Goal: Task Accomplishment & Management: Use online tool/utility

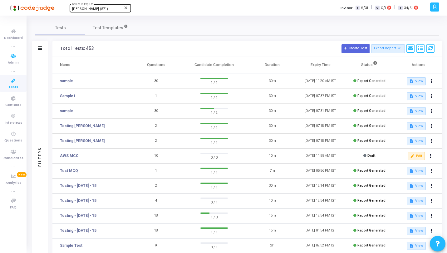
click at [86, 9] on span "[PERSON_NAME] (571)" at bounding box center [90, 9] width 36 height 4
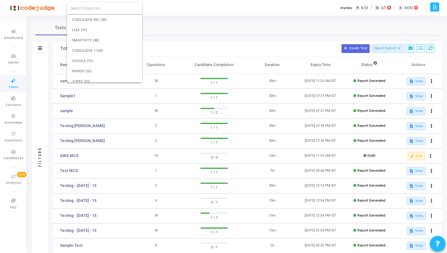
scroll to position [5176, 0]
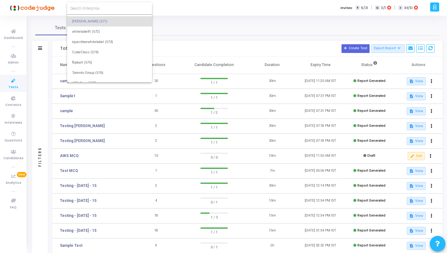
click at [93, 9] on input at bounding box center [109, 9] width 79 height 6
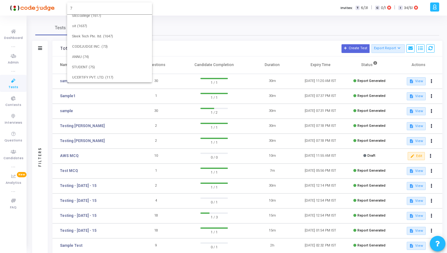
scroll to position [0, 0]
type input "793"
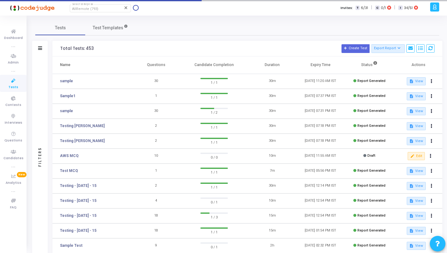
click at [18, 82] on icon at bounding box center [13, 81] width 13 height 8
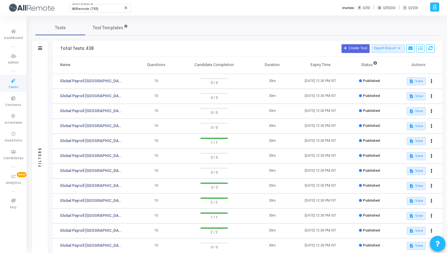
click at [36, 83] on div "Filters" at bounding box center [40, 156] width 16 height 201
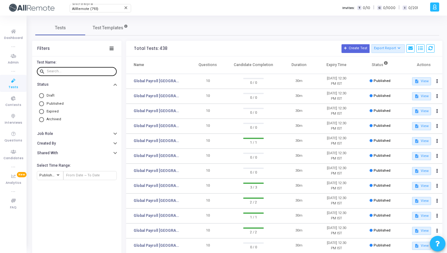
click at [73, 72] on input "text" at bounding box center [80, 72] width 67 height 4
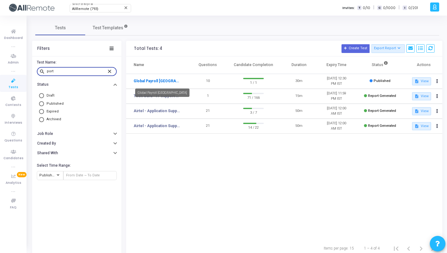
type input "port"
click at [160, 79] on link "Global Payroll [GEOGRAPHIC_DATA]" at bounding box center [157, 81] width 47 height 6
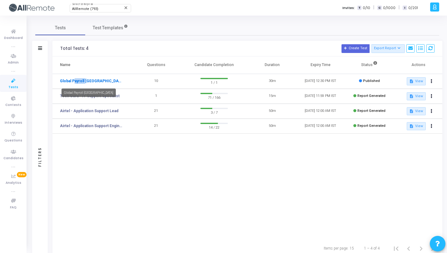
click at [73, 80] on link "Global Payroll [GEOGRAPHIC_DATA]" at bounding box center [91, 81] width 62 height 6
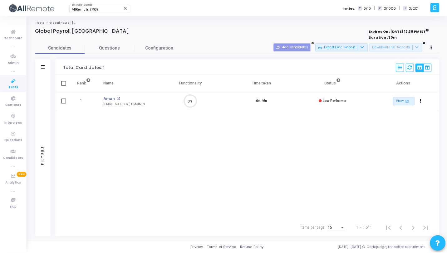
scroll to position [3, 3]
click at [110, 100] on link "Aman" at bounding box center [110, 99] width 12 height 6
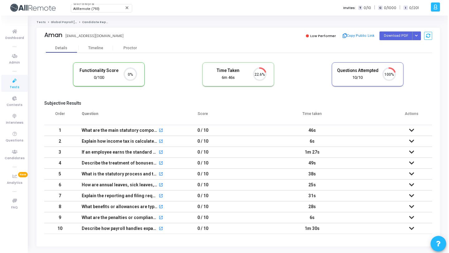
scroll to position [13, 16]
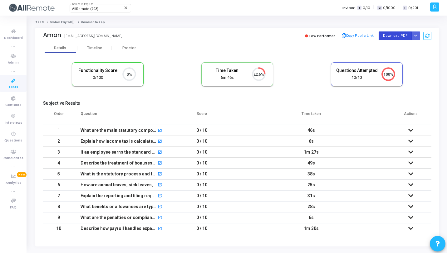
click at [393, 37] on button "Download PDF" at bounding box center [394, 36] width 33 height 8
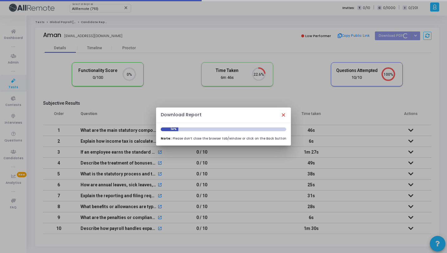
click at [281, 114] on mat-icon "close" at bounding box center [283, 115] width 6 height 6
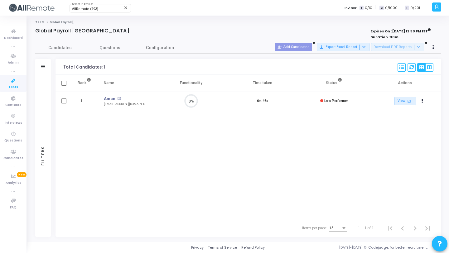
scroll to position [13, 16]
click at [47, 92] on div "Filters" at bounding box center [43, 156] width 16 height 163
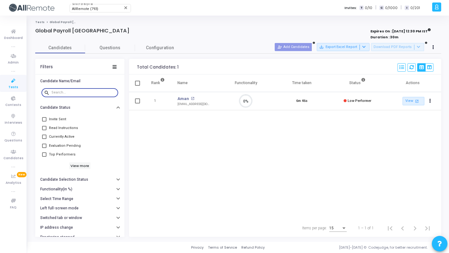
click at [72, 92] on input "text" at bounding box center [83, 93] width 64 height 4
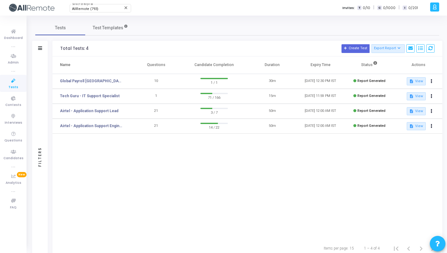
click at [49, 86] on div "Filters Filters Test Name: search port close Status Draft Published Expired Arc…" at bounding box center [237, 149] width 410 height 216
click at [38, 80] on div "Filters" at bounding box center [40, 156] width 16 height 201
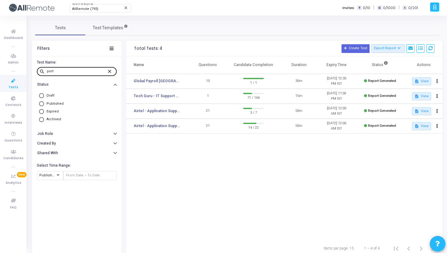
click at [69, 72] on input "port" at bounding box center [77, 72] width 60 height 4
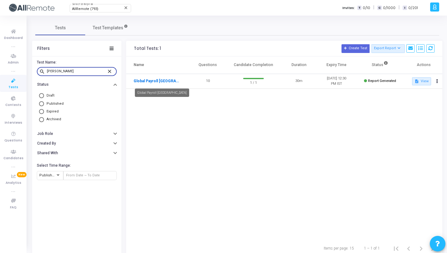
type input "[PERSON_NAME]"
click at [159, 80] on link "Global Payroll [GEOGRAPHIC_DATA]" at bounding box center [157, 81] width 47 height 6
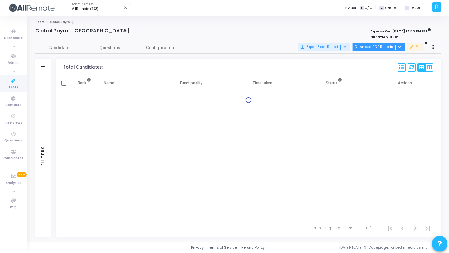
click at [385, 47] on button "Download PDF Reports" at bounding box center [378, 47] width 53 height 8
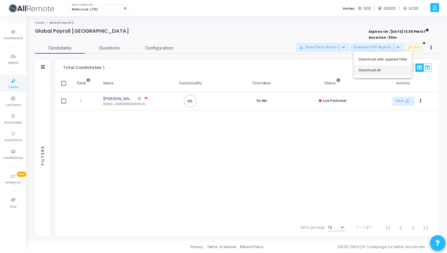
scroll to position [13, 16]
click at [385, 73] on button "Download All" at bounding box center [384, 70] width 59 height 11
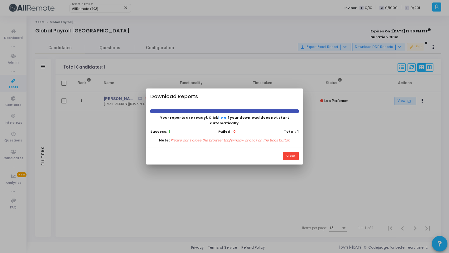
click at [90, 52] on div at bounding box center [224, 126] width 449 height 253
click at [292, 152] on button "Close" at bounding box center [291, 156] width 16 height 8
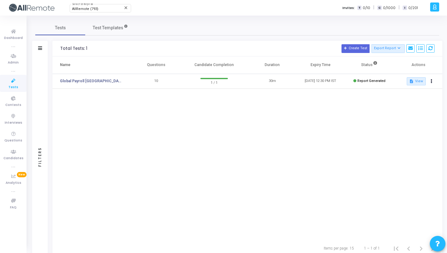
click at [42, 98] on div "Filters" at bounding box center [40, 156] width 16 height 201
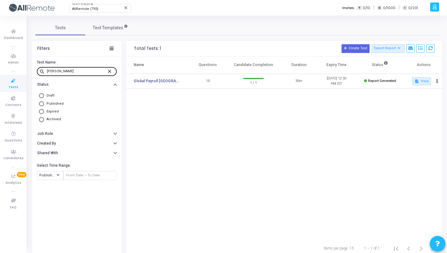
click at [80, 68] on div "[PERSON_NAME]" at bounding box center [77, 71] width 60 height 10
click at [73, 70] on input "[PERSON_NAME]" at bounding box center [77, 72] width 60 height 4
type input "indi"
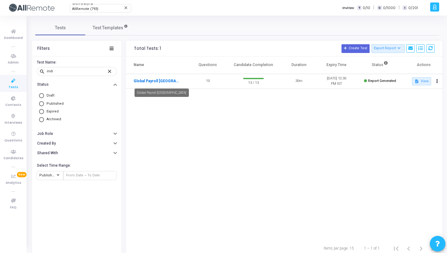
click at [159, 82] on link "Global Payroll [GEOGRAPHIC_DATA]" at bounding box center [157, 81] width 47 height 6
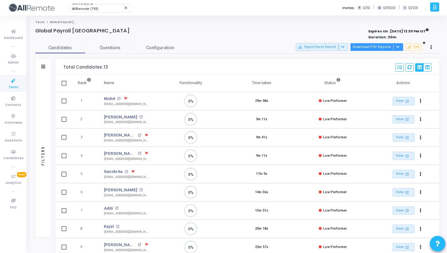
click at [375, 49] on button "Download PDF Reports" at bounding box center [376, 47] width 53 height 8
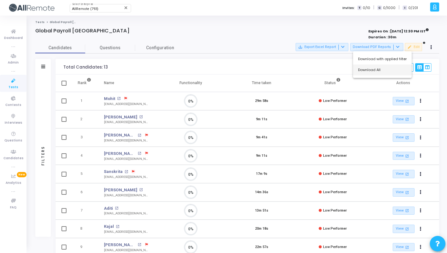
click at [363, 75] on button "Download All" at bounding box center [382, 70] width 59 height 11
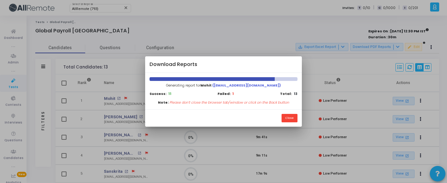
scroll to position [3, 3]
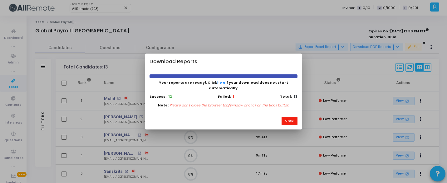
click at [287, 117] on button "Close" at bounding box center [289, 121] width 16 height 8
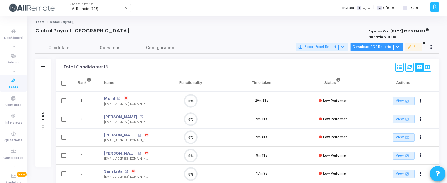
click at [386, 44] on button "Download PDF Reports" at bounding box center [376, 47] width 53 height 8
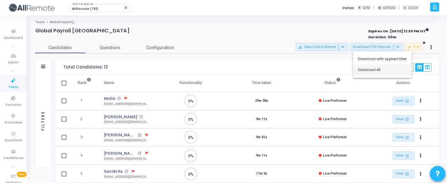
click at [371, 70] on button "Download All" at bounding box center [382, 70] width 59 height 11
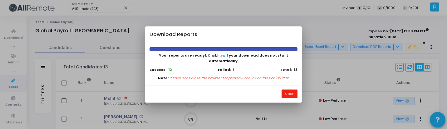
click at [288, 90] on button "Close" at bounding box center [289, 94] width 16 height 8
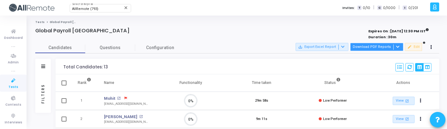
click at [380, 45] on button "Download PDF Reports" at bounding box center [376, 47] width 53 height 8
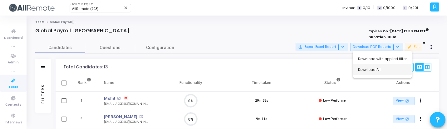
click at [374, 69] on button "Download All" at bounding box center [382, 70] width 59 height 11
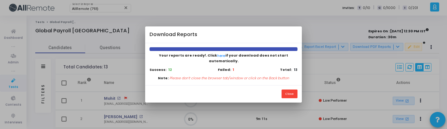
click at [210, 85] on div "Close" at bounding box center [223, 93] width 156 height 17
click at [295, 92] on button "Close" at bounding box center [289, 94] width 16 height 8
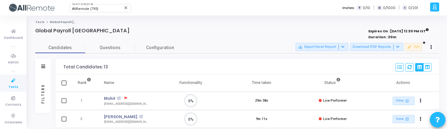
click at [37, 83] on div "Filters" at bounding box center [43, 94] width 16 height 39
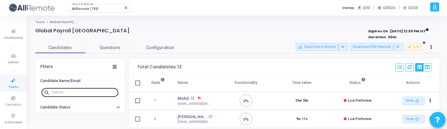
click at [68, 92] on input "text" at bounding box center [83, 93] width 64 height 4
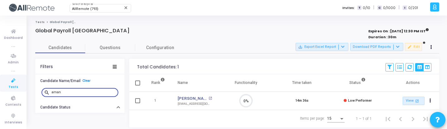
scroll to position [13, 16]
type input "aman"
click at [187, 96] on link "[PERSON_NAME]" at bounding box center [191, 99] width 29 height 6
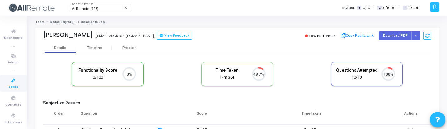
scroll to position [13, 16]
click at [414, 37] on button "Button group with nested dropdown" at bounding box center [415, 36] width 9 height 8
click at [405, 48] on button "Regenerate PDF" at bounding box center [395, 48] width 48 height 10
click at [9, 85] on span "Tests" at bounding box center [13, 87] width 10 height 5
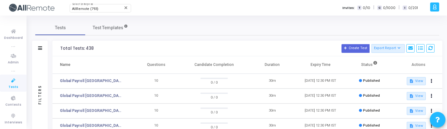
click at [41, 88] on div "Filters" at bounding box center [40, 95] width 6 height 69
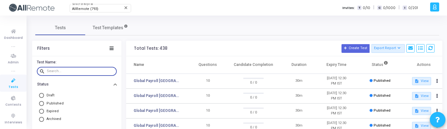
click at [72, 71] on input "text" at bounding box center [80, 72] width 67 height 4
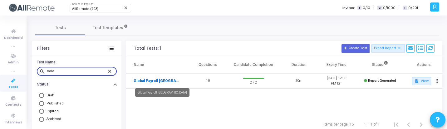
type input "colo"
click at [165, 80] on link "Global Payroll [GEOGRAPHIC_DATA]" at bounding box center [157, 81] width 47 height 6
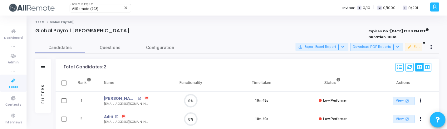
scroll to position [3, 3]
click at [386, 46] on button "Download PDF Reports" at bounding box center [376, 47] width 53 height 8
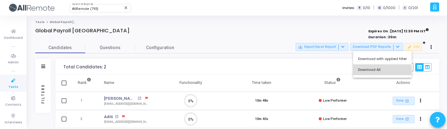
click at [373, 71] on button "Download All" at bounding box center [382, 70] width 59 height 11
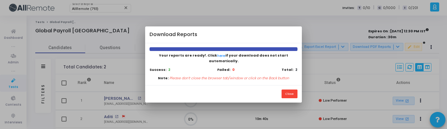
click at [9, 79] on div at bounding box center [223, 64] width 447 height 129
click at [83, 80] on div at bounding box center [223, 64] width 447 height 129
click at [13, 69] on div at bounding box center [223, 64] width 447 height 129
click at [289, 91] on button "Close" at bounding box center [289, 94] width 16 height 8
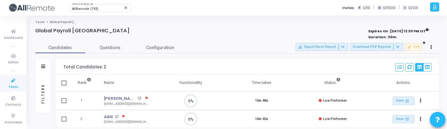
click at [2, 84] on link "Tests" at bounding box center [13, 83] width 27 height 17
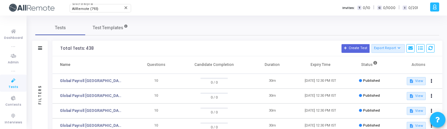
click at [44, 84] on div "Filters" at bounding box center [40, 94] width 16 height 77
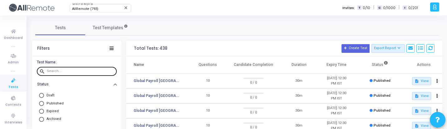
click at [77, 71] on input "text" at bounding box center [80, 72] width 67 height 4
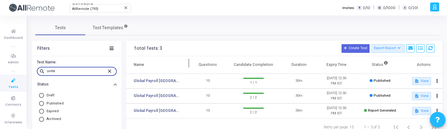
type input "unite"
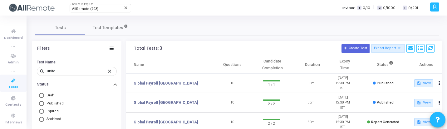
drag, startPoint x: 187, startPoint y: 65, endPoint x: 242, endPoint y: 66, distance: 54.3
click at [219, 66] on span at bounding box center [216, 64] width 6 height 17
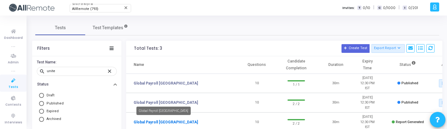
click at [175, 121] on link "Global Payroll [GEOGRAPHIC_DATA]" at bounding box center [166, 123] width 64 height 6
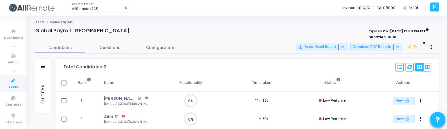
scroll to position [13, 16]
click at [373, 43] on button "Download PDF Reports" at bounding box center [376, 47] width 53 height 8
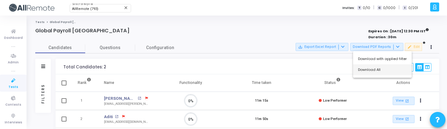
click at [370, 70] on button "Download All" at bounding box center [382, 70] width 59 height 11
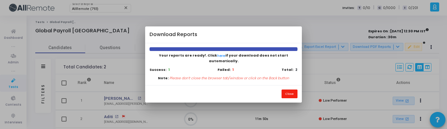
click at [289, 90] on button "Close" at bounding box center [289, 94] width 16 height 8
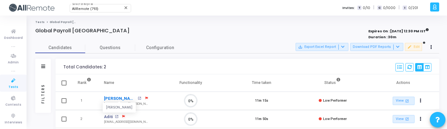
click at [117, 99] on link "[PERSON_NAME]" at bounding box center [120, 99] width 32 height 6
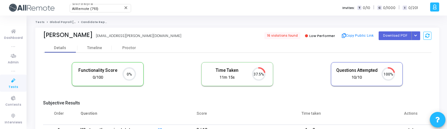
scroll to position [3, 3]
click at [417, 33] on button "Button group with nested dropdown" at bounding box center [415, 36] width 9 height 8
click at [408, 47] on button "Regenerate PDF" at bounding box center [395, 48] width 48 height 10
click at [4, 84] on link "Tests" at bounding box center [13, 83] width 27 height 17
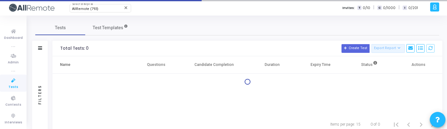
click at [42, 79] on div "Filters" at bounding box center [40, 95] width 6 height 69
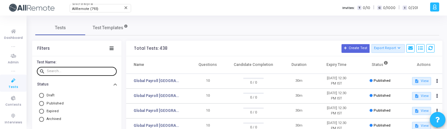
click at [65, 69] on div at bounding box center [80, 71] width 67 height 10
click at [69, 71] on input "text" at bounding box center [80, 72] width 67 height 4
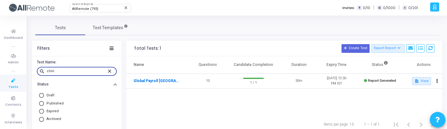
type input "chin"
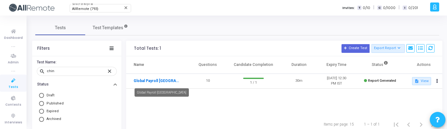
click at [158, 81] on link "Global Payroll [GEOGRAPHIC_DATA]" at bounding box center [157, 81] width 47 height 6
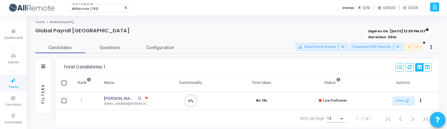
scroll to position [3, 3]
click at [388, 46] on button "Download PDF Reports" at bounding box center [376, 47] width 53 height 8
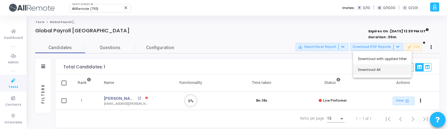
click at [370, 72] on button "Download All" at bounding box center [382, 70] width 59 height 11
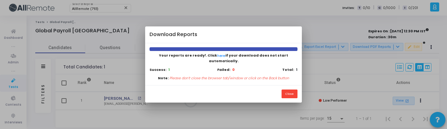
click at [234, 85] on div "Close" at bounding box center [223, 93] width 156 height 17
click at [211, 41] on div "Download Reports" at bounding box center [223, 35] width 156 height 17
drag, startPoint x: 224, startPoint y: 36, endPoint x: 163, endPoint y: 36, distance: 61.1
click at [163, 36] on div "Download Reports" at bounding box center [223, 35] width 156 height 17
click at [108, 49] on div at bounding box center [223, 64] width 447 height 129
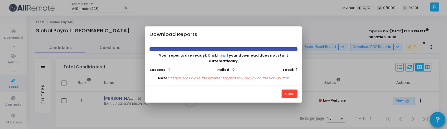
click at [108, 49] on div at bounding box center [223, 64] width 447 height 129
drag, startPoint x: 370, startPoint y: 18, endPoint x: 367, endPoint y: 109, distance: 90.2
click at [367, 109] on div at bounding box center [223, 64] width 447 height 129
click at [292, 90] on button "Close" at bounding box center [289, 94] width 16 height 8
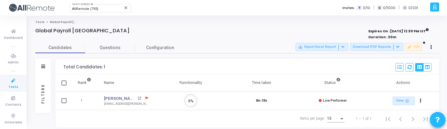
click at [10, 85] on span "Tests" at bounding box center [13, 87] width 10 height 5
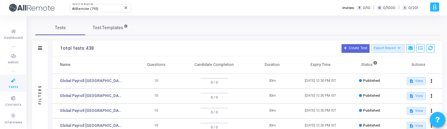
click at [38, 80] on div "Filters" at bounding box center [40, 95] width 6 height 69
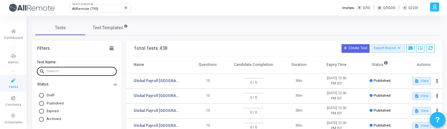
click at [76, 70] on input "text" at bounding box center [80, 72] width 67 height 4
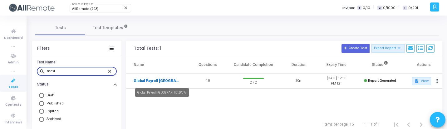
type input "mexi"
click at [161, 80] on link "Global Payroll [GEOGRAPHIC_DATA]" at bounding box center [157, 81] width 47 height 6
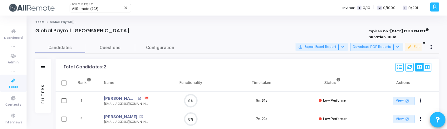
scroll to position [3, 3]
click at [375, 46] on button "Download PDF Reports" at bounding box center [376, 47] width 53 height 8
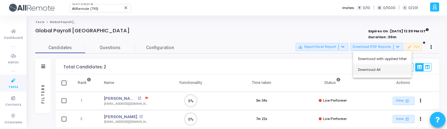
click at [371, 72] on button "Download All" at bounding box center [382, 70] width 59 height 11
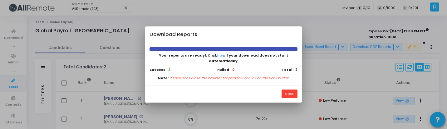
click at [249, 86] on div "Close" at bounding box center [223, 93] width 156 height 17
click at [229, 91] on div "Close" at bounding box center [223, 93] width 156 height 17
click at [278, 93] on div "Close" at bounding box center [223, 93] width 156 height 17
click at [292, 91] on button "Close" at bounding box center [289, 94] width 16 height 8
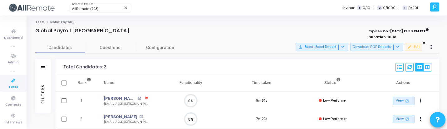
click at [13, 86] on span "Tests" at bounding box center [13, 87] width 10 height 5
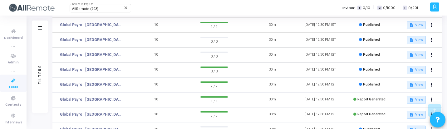
scroll to position [95, 0]
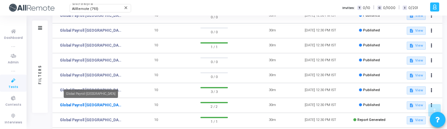
click at [108, 103] on link "Global Payroll [GEOGRAPHIC_DATA]" at bounding box center [91, 106] width 62 height 6
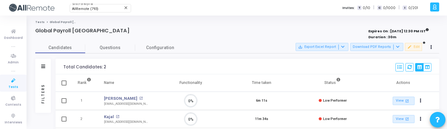
scroll to position [3, 3]
click at [375, 46] on button "Download PDF Reports" at bounding box center [376, 47] width 53 height 8
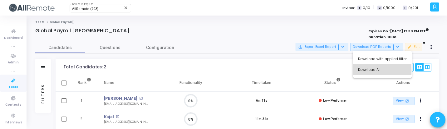
click at [375, 71] on button "Download All" at bounding box center [382, 70] width 59 height 11
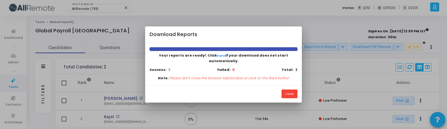
click at [234, 82] on div "Your reports are ready!. Click here if your download does not start automatical…" at bounding box center [223, 64] width 156 height 42
drag, startPoint x: 234, startPoint y: 82, endPoint x: 215, endPoint y: 82, distance: 18.4
click at [215, 82] on div "Your reports are ready!. Click here if your download does not start automatical…" at bounding box center [223, 64] width 156 height 42
click at [379, 26] on div at bounding box center [223, 64] width 447 height 129
click at [378, 24] on div at bounding box center [223, 64] width 447 height 129
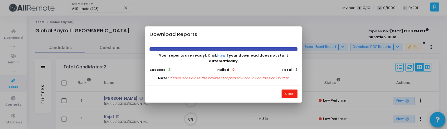
click at [291, 94] on button "Close" at bounding box center [289, 94] width 16 height 8
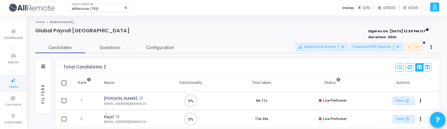
click at [8, 80] on icon at bounding box center [13, 81] width 13 height 8
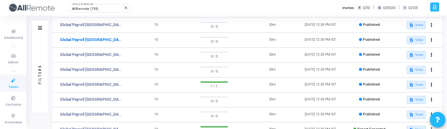
scroll to position [73, 0]
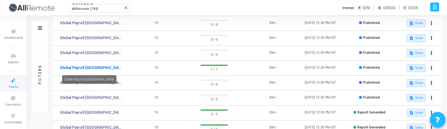
click at [99, 66] on link "Global Payroll [GEOGRAPHIC_DATA]" at bounding box center [91, 68] width 62 height 6
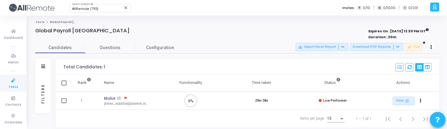
scroll to position [3, 3]
click at [379, 46] on button "Download PDF Reports" at bounding box center [376, 47] width 53 height 8
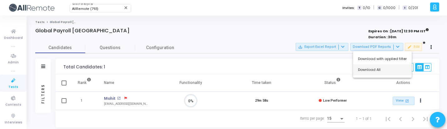
click at [375, 72] on button "Download All" at bounding box center [382, 70] width 59 height 11
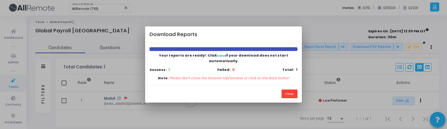
click at [247, 55] on div "Your reports are ready!. Click here if your download does not start automatical…" at bounding box center [223, 64] width 156 height 42
click at [235, 49] on div "Your reports are ready!. Click here if your download does not start automatical…" at bounding box center [223, 64] width 156 height 42
click at [290, 87] on div "Close" at bounding box center [223, 93] width 156 height 17
click at [291, 90] on button "Close" at bounding box center [289, 94] width 16 height 8
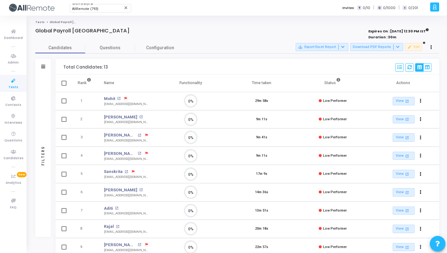
click at [14, 83] on icon at bounding box center [13, 81] width 13 height 8
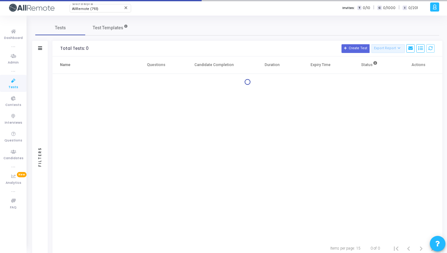
click at [36, 82] on div "Filters" at bounding box center [40, 156] width 16 height 201
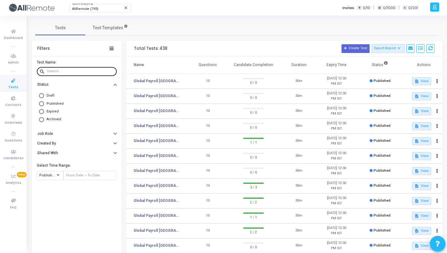
click at [61, 70] on input "text" at bounding box center [80, 72] width 67 height 4
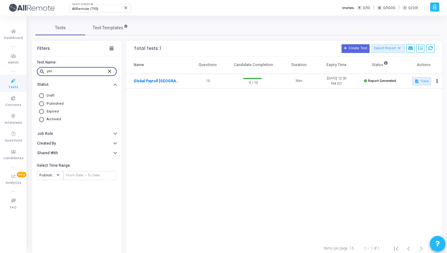
type input "phi"
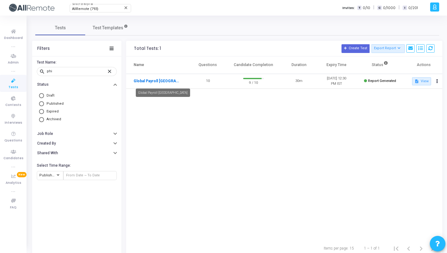
click at [163, 79] on link "Global Payroll Philippines" at bounding box center [157, 81] width 47 height 6
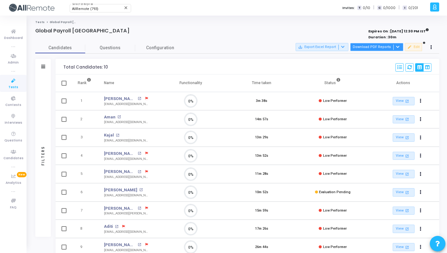
click at [393, 44] on button "Download PDF Reports" at bounding box center [376, 47] width 53 height 8
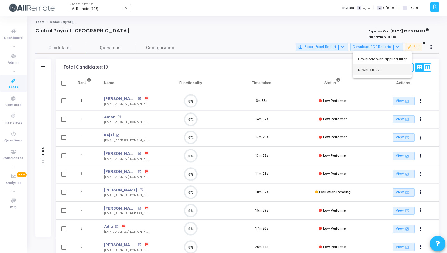
click at [383, 71] on button "Download All" at bounding box center [382, 70] width 59 height 11
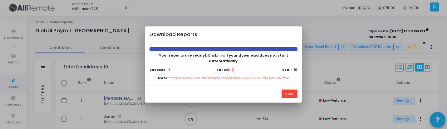
scroll to position [3, 3]
click at [288, 93] on button "Close" at bounding box center [289, 94] width 16 height 8
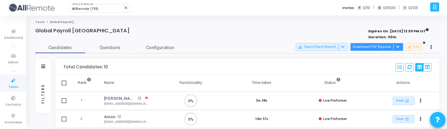
click at [374, 43] on button "Download PDF Reports" at bounding box center [376, 47] width 53 height 8
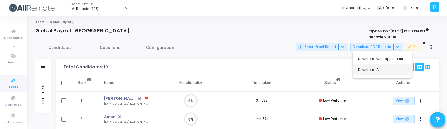
click at [368, 70] on button "Download All" at bounding box center [382, 70] width 59 height 11
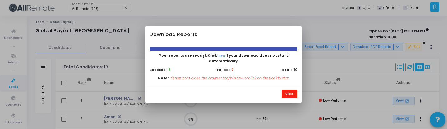
click at [292, 90] on button "Close" at bounding box center [289, 94] width 16 height 8
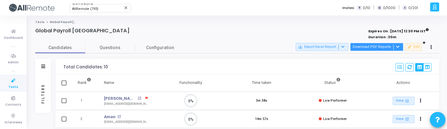
click at [368, 48] on button "Download PDF Reports" at bounding box center [376, 47] width 53 height 8
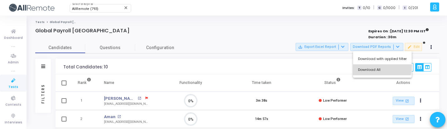
click at [367, 68] on button "Download All" at bounding box center [382, 70] width 59 height 11
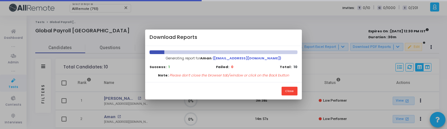
click at [251, 90] on div "Close" at bounding box center [223, 90] width 156 height 17
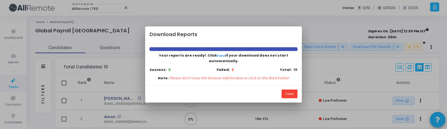
click at [254, 81] on div "Your reports are ready!. Click here if your download does not start automatical…" at bounding box center [223, 64] width 156 height 42
click at [381, 22] on div at bounding box center [223, 64] width 447 height 129
click at [231, 86] on div "Close" at bounding box center [223, 93] width 156 height 17
click at [249, 50] on div "Your reports are ready!. Click here if your download does not start automatical…" at bounding box center [223, 64] width 156 height 42
drag, startPoint x: 255, startPoint y: 36, endPoint x: 226, endPoint y: 32, distance: 29.7
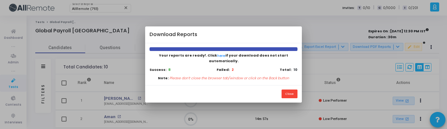
click at [226, 32] on div "Download Reports" at bounding box center [223, 35] width 156 height 17
click at [245, 85] on div "Close" at bounding box center [223, 93] width 156 height 17
click at [289, 90] on button "Close" at bounding box center [289, 94] width 16 height 8
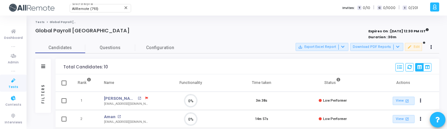
click at [41, 95] on div "Filters" at bounding box center [43, 94] width 6 height 69
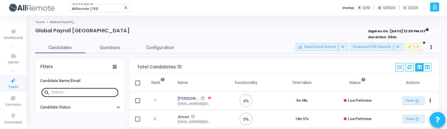
click at [71, 91] on input "text" at bounding box center [83, 93] width 64 height 4
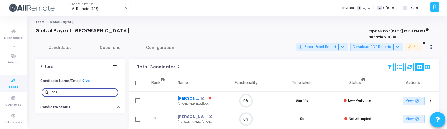
scroll to position [3, 3]
type input "aas"
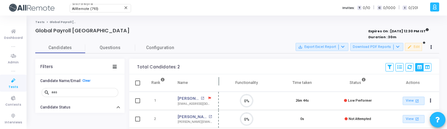
drag, startPoint x: 218, startPoint y: 81, endPoint x: 256, endPoint y: 80, distance: 38.4
click at [222, 80] on span at bounding box center [219, 83] width 6 height 17
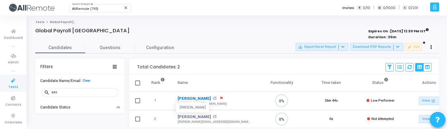
click at [193, 96] on link "[PERSON_NAME]" at bounding box center [193, 99] width 33 height 6
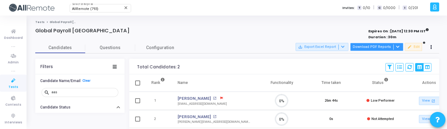
click at [385, 45] on button "Download PDF Reports" at bounding box center [376, 47] width 53 height 8
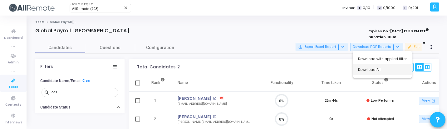
click at [372, 72] on button "Download All" at bounding box center [382, 70] width 59 height 11
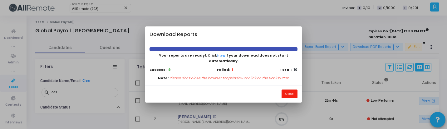
click at [285, 93] on button "Close" at bounding box center [289, 94] width 16 height 8
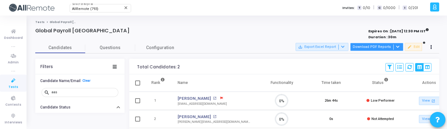
click at [379, 47] on button "Download PDF Reports" at bounding box center [376, 47] width 53 height 8
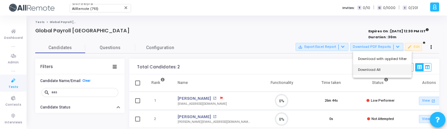
click at [356, 71] on button "Download All" at bounding box center [382, 70] width 59 height 11
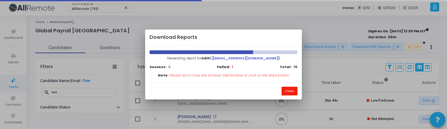
click at [290, 90] on button "Close" at bounding box center [289, 91] width 16 height 8
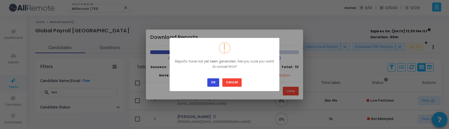
click at [214, 82] on button "OK" at bounding box center [213, 83] width 12 height 8
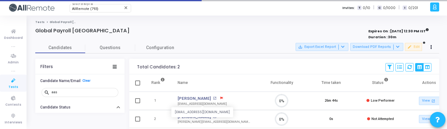
scroll to position [35, 0]
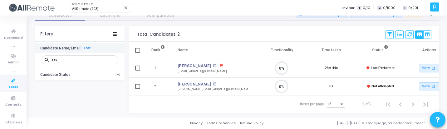
click at [87, 46] on link "Clear" at bounding box center [86, 48] width 8 height 4
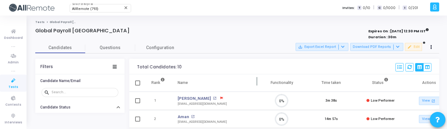
scroll to position [3, 3]
click at [382, 47] on button "Download PDF Reports" at bounding box center [376, 47] width 53 height 8
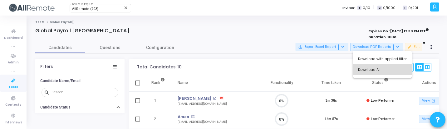
click at [382, 68] on button "Download All" at bounding box center [382, 70] width 59 height 11
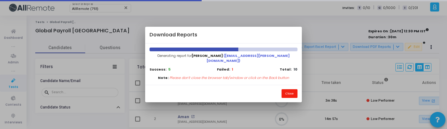
click at [289, 91] on button "Close" at bounding box center [289, 94] width 16 height 8
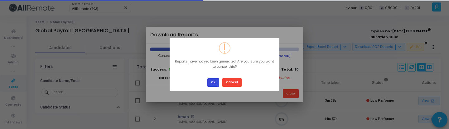
click at [214, 81] on button "OK" at bounding box center [213, 83] width 12 height 8
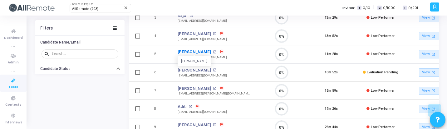
click at [199, 53] on link "[PERSON_NAME]" at bounding box center [193, 52] width 33 height 6
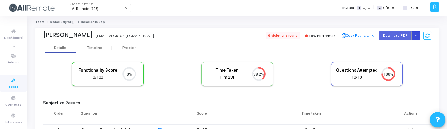
click at [415, 35] on icon "Button group with nested dropdown" at bounding box center [415, 35] width 3 height 3
click at [402, 45] on button "Regenerate PDF" at bounding box center [395, 48] width 48 height 10
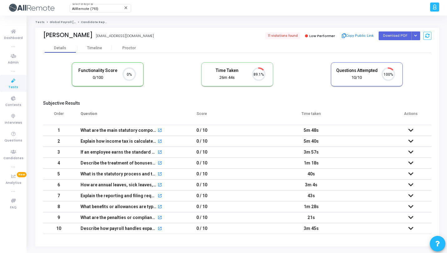
scroll to position [13, 16]
click at [414, 36] on icon "Button group with nested dropdown" at bounding box center [415, 35] width 3 height 3
click at [402, 49] on button "Regenerate PDF" at bounding box center [395, 48] width 48 height 10
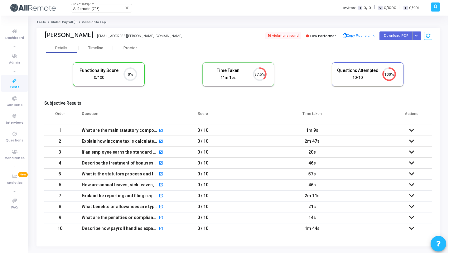
scroll to position [13, 16]
click at [14, 89] on span "Tests" at bounding box center [13, 87] width 10 height 5
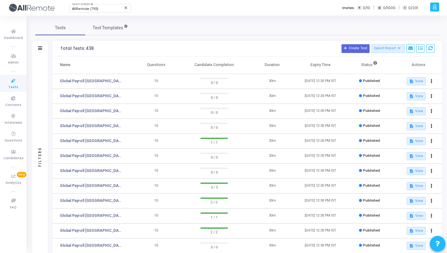
click at [41, 79] on div "Filters" at bounding box center [40, 156] width 16 height 201
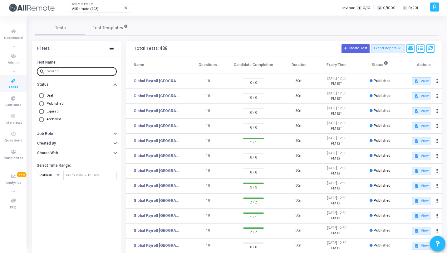
click at [72, 71] on input "text" at bounding box center [80, 72] width 67 height 4
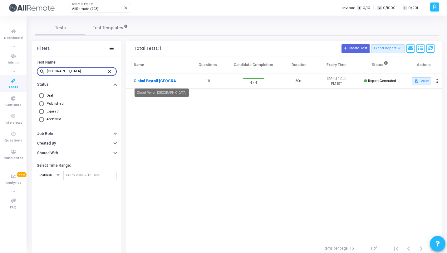
type input "spain"
click at [154, 80] on link "Global Payroll Spain" at bounding box center [157, 81] width 47 height 6
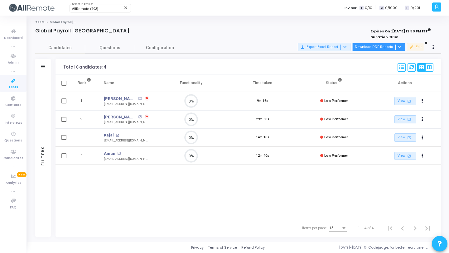
click at [378, 51] on button "Download PDF Reports" at bounding box center [378, 47] width 53 height 8
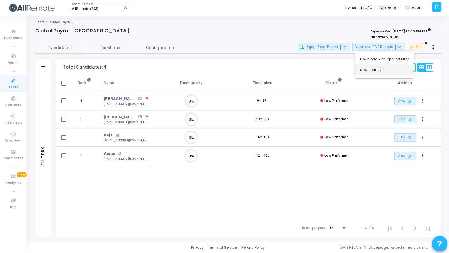
click at [383, 72] on button "Download All" at bounding box center [384, 70] width 59 height 11
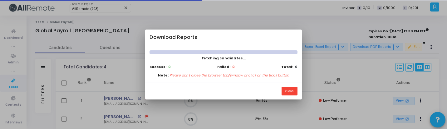
scroll to position [3, 3]
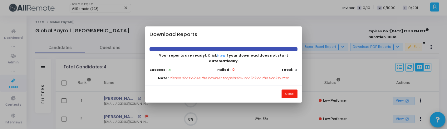
click at [285, 90] on button "Close" at bounding box center [289, 94] width 16 height 8
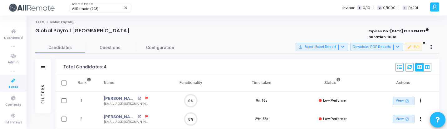
click at [36, 85] on div "Filters" at bounding box center [43, 94] width 16 height 39
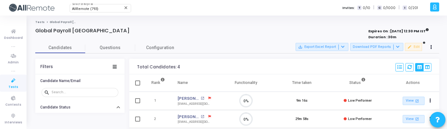
click at [17, 85] on link "Tests" at bounding box center [13, 83] width 27 height 17
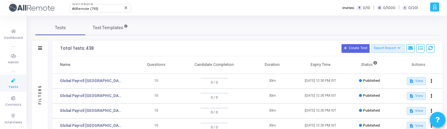
click at [39, 93] on div "Filters" at bounding box center [40, 95] width 6 height 69
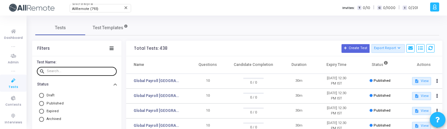
click at [62, 70] on input "text" at bounding box center [80, 72] width 67 height 4
type input "s"
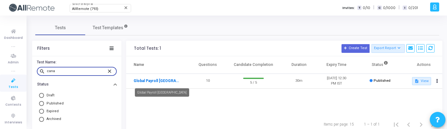
type input "cana"
click at [165, 80] on link "Global Payroll [GEOGRAPHIC_DATA]" at bounding box center [157, 81] width 47 height 6
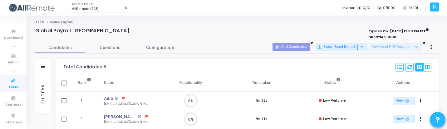
scroll to position [13, 16]
click at [410, 73] on div "Select S No Name Questions Functionality Time Taken Created At Shared At Starte…" at bounding box center [413, 68] width 36 height 14
click at [410, 66] on icon at bounding box center [409, 67] width 4 height 4
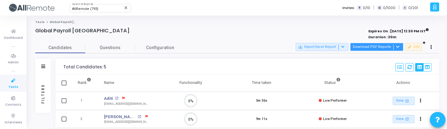
click at [391, 47] on button "Download PDF Reports" at bounding box center [376, 47] width 53 height 8
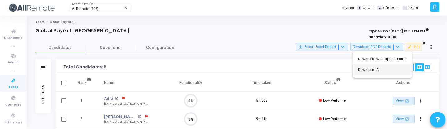
click at [384, 74] on button "Download All" at bounding box center [382, 70] width 59 height 11
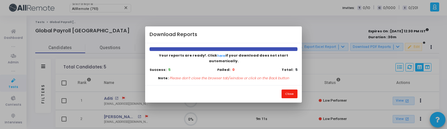
click at [290, 90] on button "Close" at bounding box center [289, 94] width 16 height 8
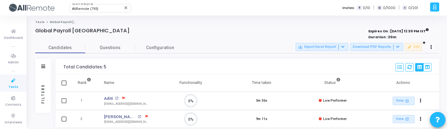
click at [9, 84] on icon at bounding box center [13, 81] width 13 height 8
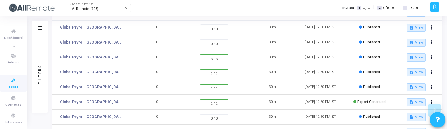
scroll to position [133, 0]
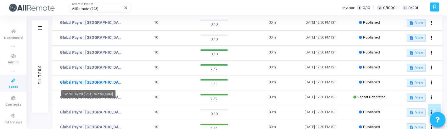
click at [84, 84] on link "Global Payroll [GEOGRAPHIC_DATA]" at bounding box center [91, 83] width 62 height 6
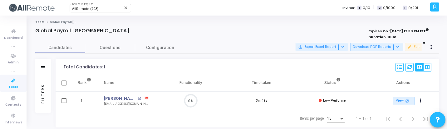
scroll to position [3, 3]
click at [368, 47] on button "Download PDF Reports" at bounding box center [376, 47] width 53 height 8
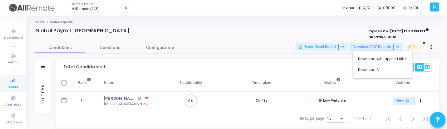
click at [367, 78] on div "Download with applied filter Download All" at bounding box center [382, 64] width 59 height 27
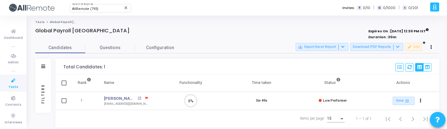
click at [374, 54] on div "Candidates Questions Configuration Filters Filters Candidate Name/Email search …" at bounding box center [237, 84] width 410 height 85
click at [375, 44] on button "Download PDF Reports" at bounding box center [376, 47] width 53 height 8
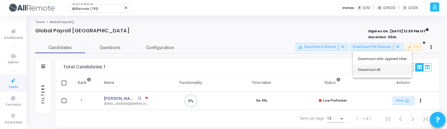
click at [373, 67] on button "Download All" at bounding box center [382, 70] width 59 height 11
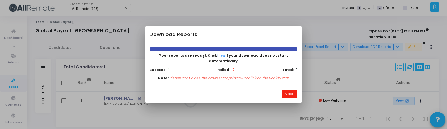
click at [289, 90] on button "Close" at bounding box center [289, 94] width 16 height 8
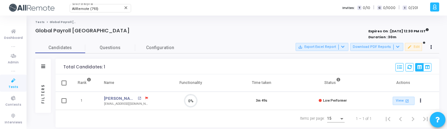
click at [1, 84] on link "Tests" at bounding box center [13, 83] width 27 height 17
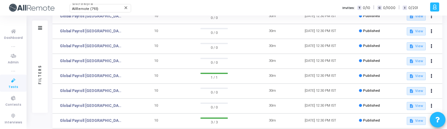
scroll to position [74, 0]
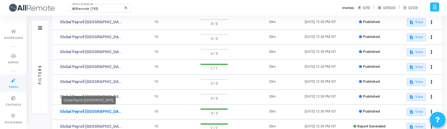
click at [90, 112] on link "Global Payroll [GEOGRAPHIC_DATA]" at bounding box center [91, 112] width 62 height 6
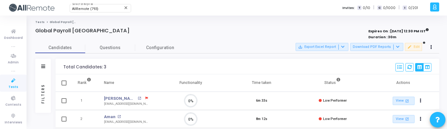
scroll to position [3, 3]
click at [393, 46] on div at bounding box center [396, 47] width 7 height 5
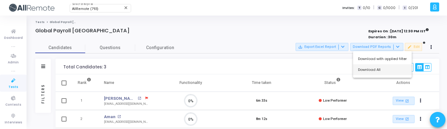
click at [383, 71] on button "Download All" at bounding box center [382, 70] width 59 height 11
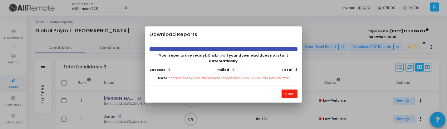
click at [289, 91] on button "Close" at bounding box center [289, 94] width 16 height 8
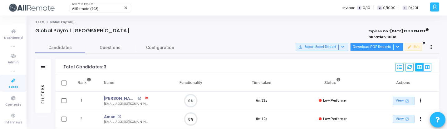
click at [380, 46] on button "Download PDF Reports" at bounding box center [376, 47] width 53 height 8
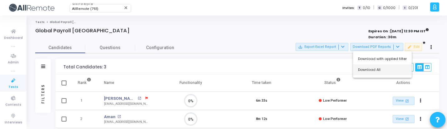
click at [369, 71] on button "Download All" at bounding box center [382, 70] width 59 height 11
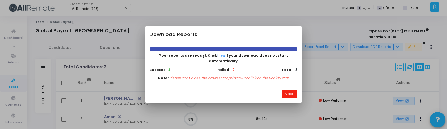
click at [287, 90] on button "Close" at bounding box center [289, 94] width 16 height 8
